Goal: Complete application form

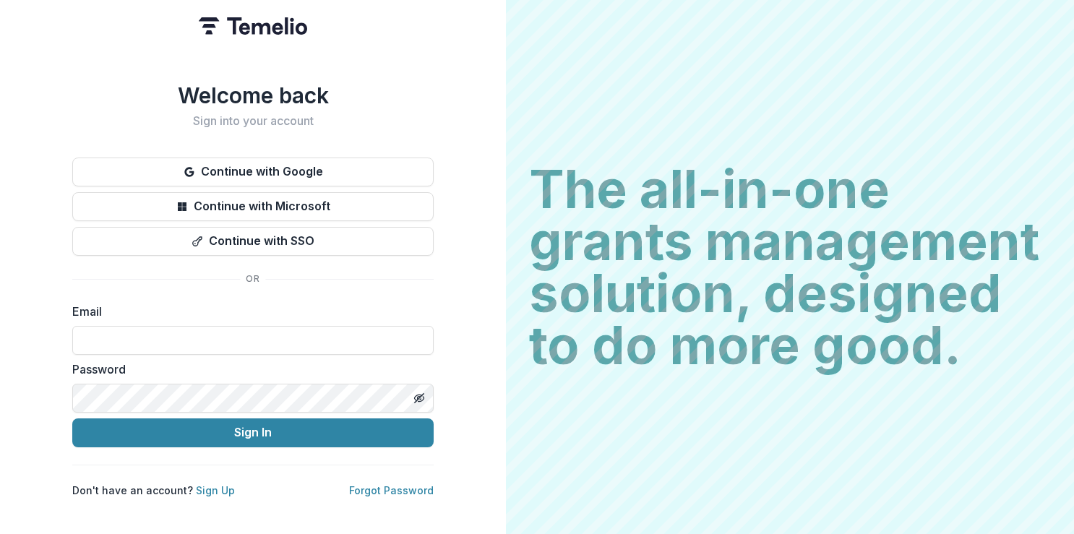
type input "**********"
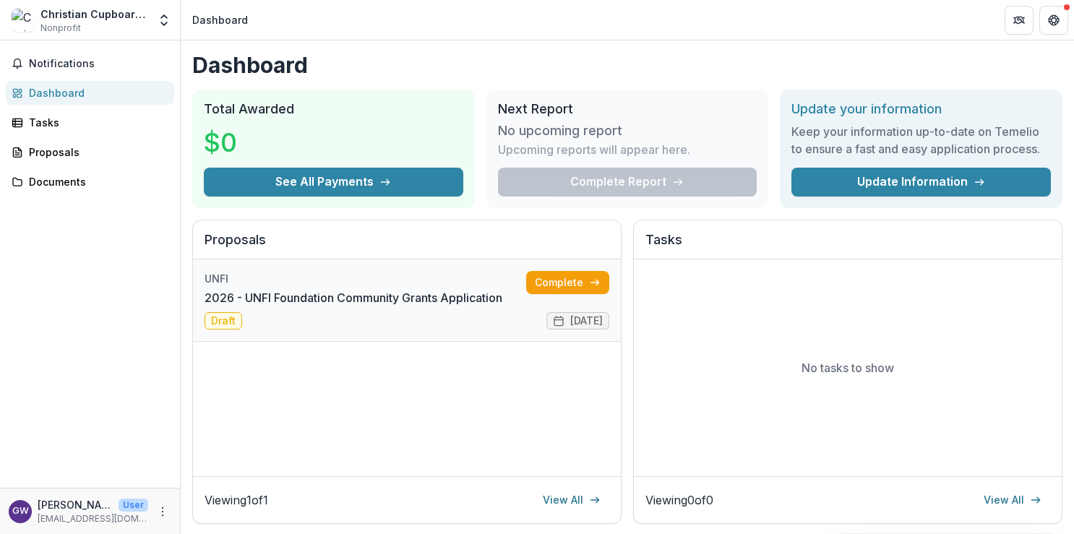
click at [435, 301] on link "2026 - UNFI Foundation Community Grants Application" at bounding box center [354, 297] width 298 height 17
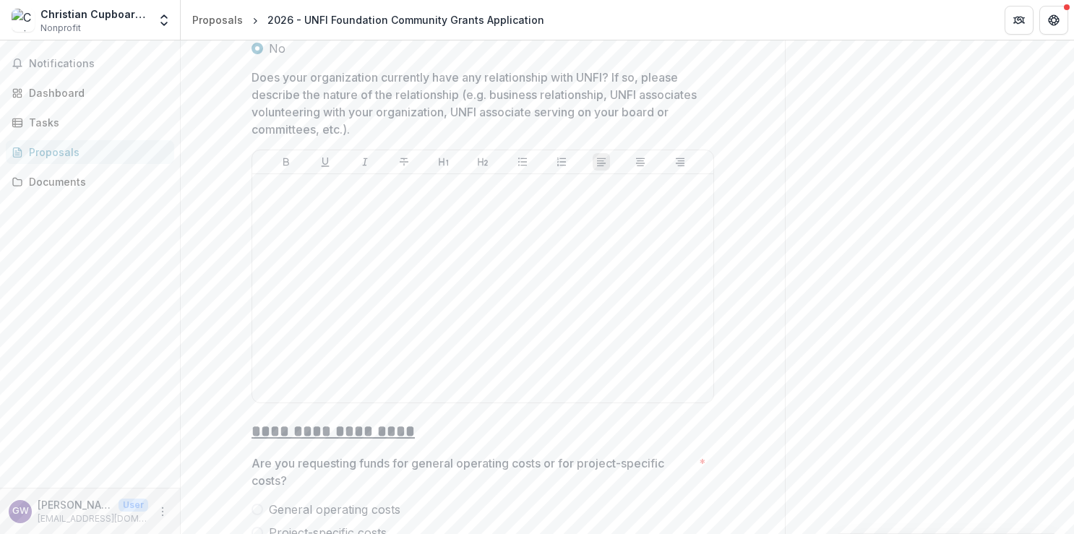
scroll to position [2093, 0]
click at [575, 307] on div at bounding box center [483, 287] width 450 height 217
click at [502, 317] on div "To enrich screen reader interactions, please activate Accessibility in Grammarl…" at bounding box center [483, 287] width 450 height 217
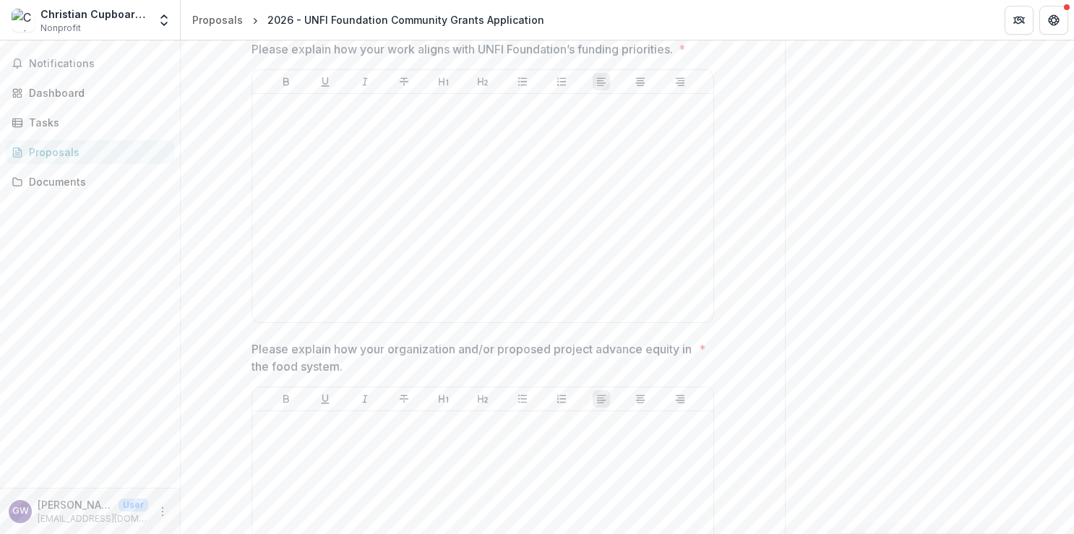
scroll to position [3091, 0]
click at [475, 237] on div at bounding box center [483, 207] width 450 height 217
click at [458, 229] on div "To enrich screen reader interactions, please activate Accessibility in Grammarl…" at bounding box center [483, 207] width 450 height 217
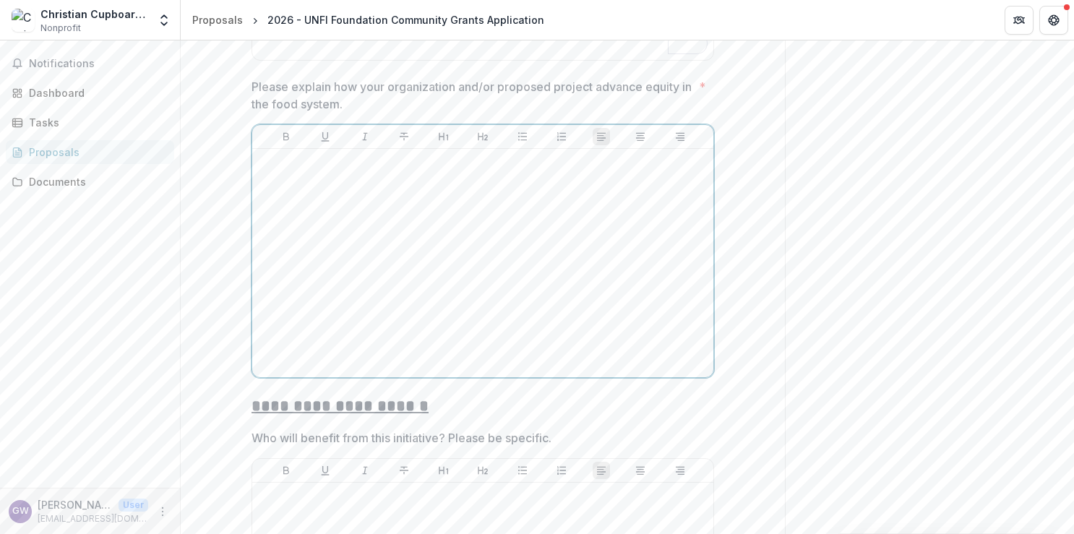
click at [445, 262] on div at bounding box center [483, 263] width 450 height 217
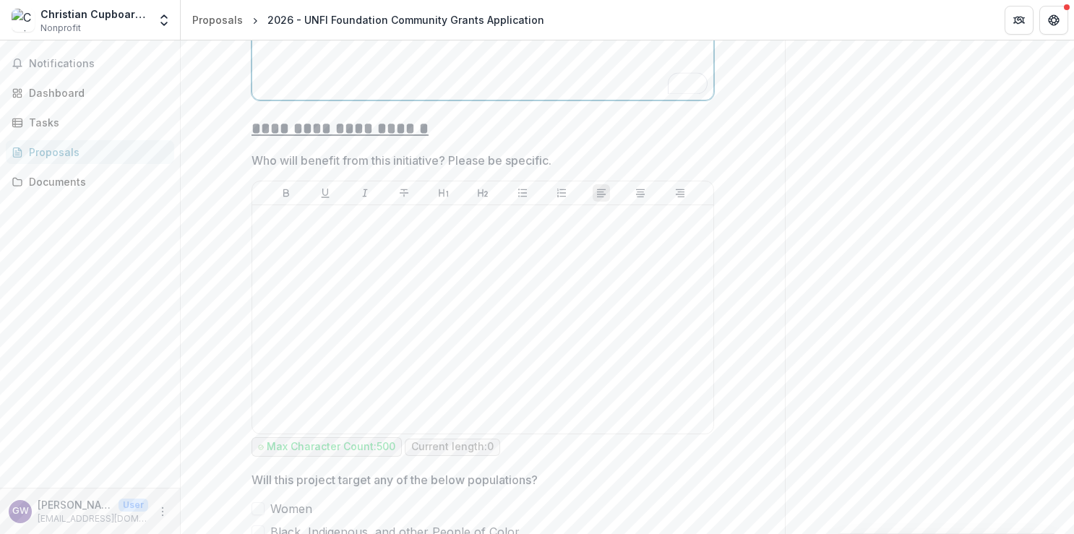
scroll to position [3675, 0]
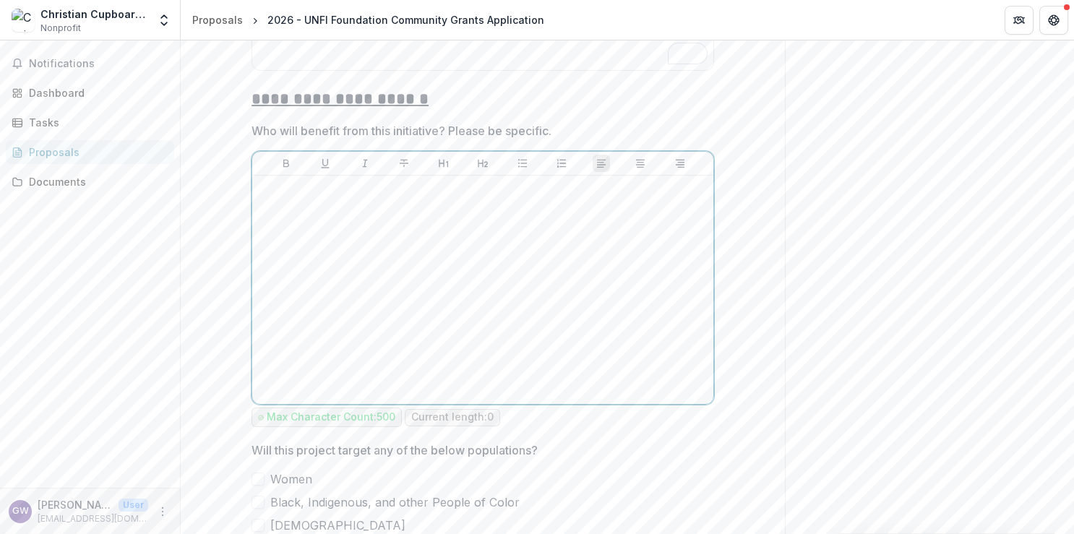
click at [445, 262] on div at bounding box center [483, 289] width 450 height 217
